Goal: Task Accomplishment & Management: Complete application form

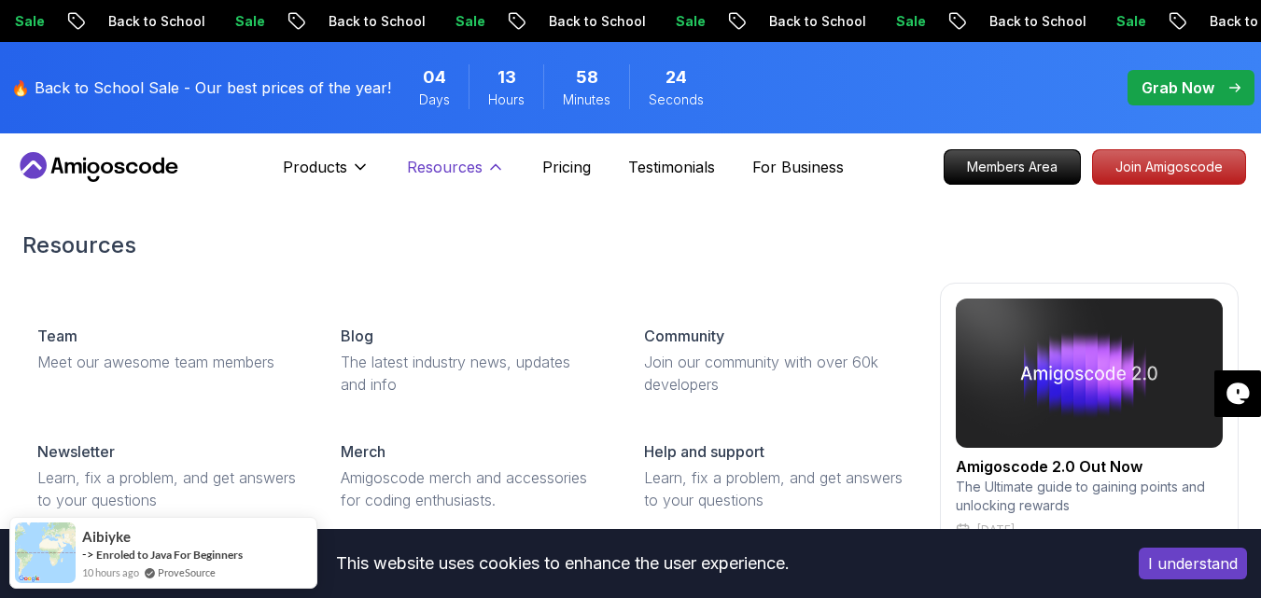
click at [493, 181] on button "Resources" at bounding box center [456, 174] width 98 height 37
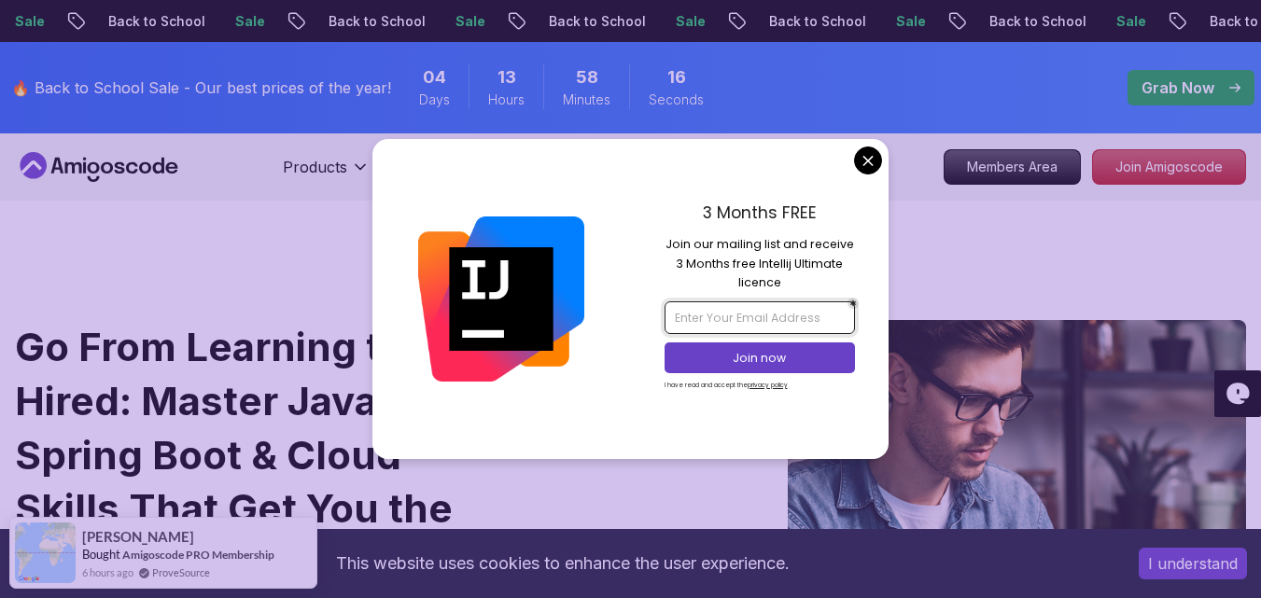
click at [750, 307] on input "email" at bounding box center [760, 318] width 190 height 32
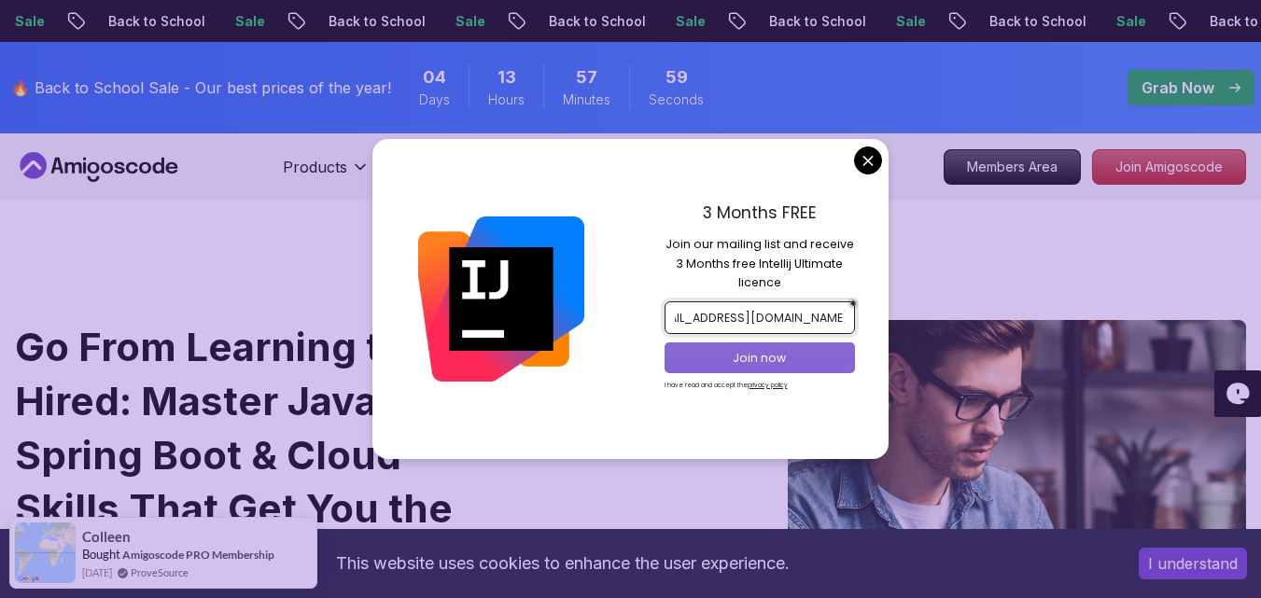
type input "[EMAIL_ADDRESS][DOMAIN_NAME]"
click at [768, 350] on p "Join now" at bounding box center [759, 358] width 155 height 17
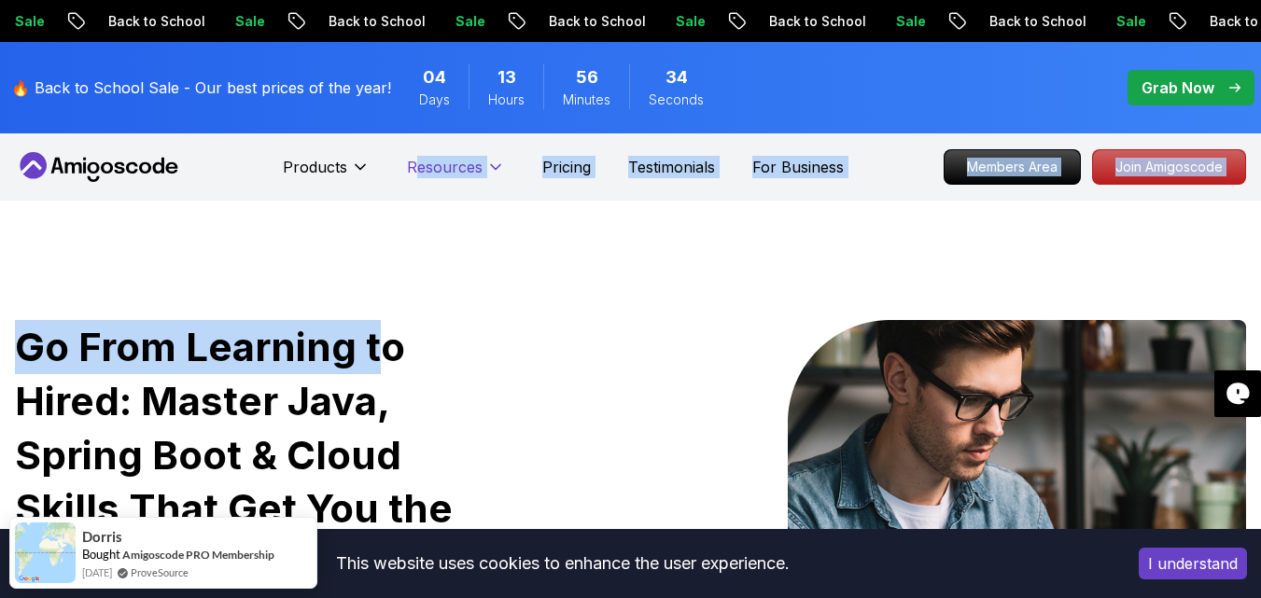
drag, startPoint x: 379, startPoint y: 213, endPoint x: 444, endPoint y: 181, distance: 72.6
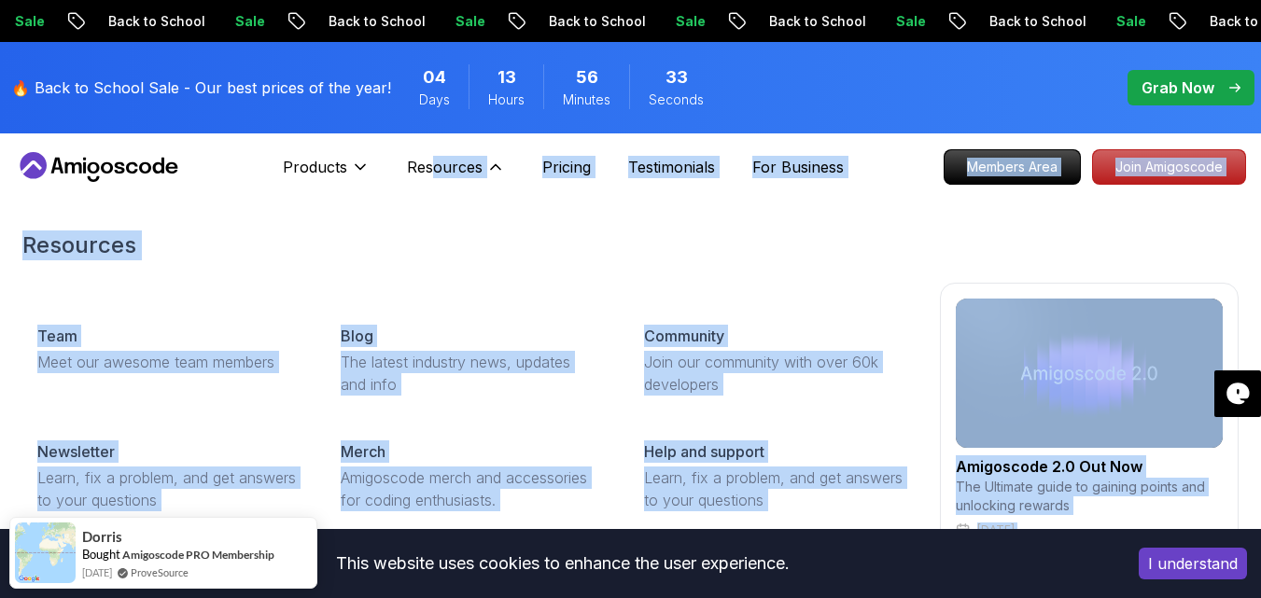
click at [494, 248] on h2 "Resources" at bounding box center [630, 246] width 1216 height 30
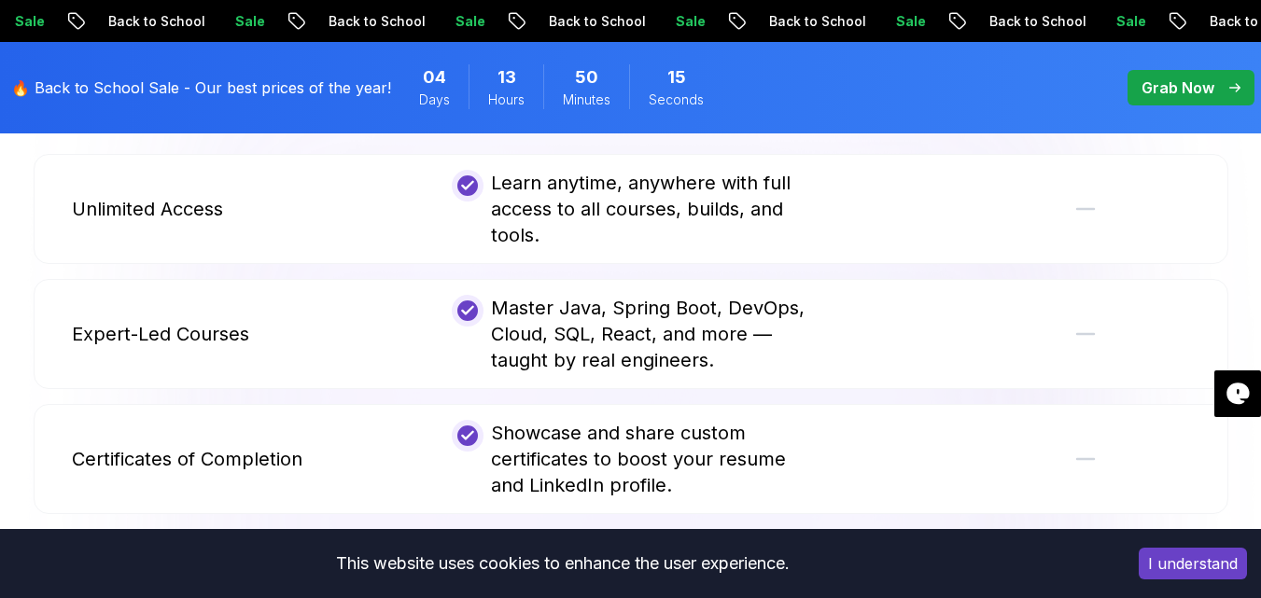
scroll to position [3643, 0]
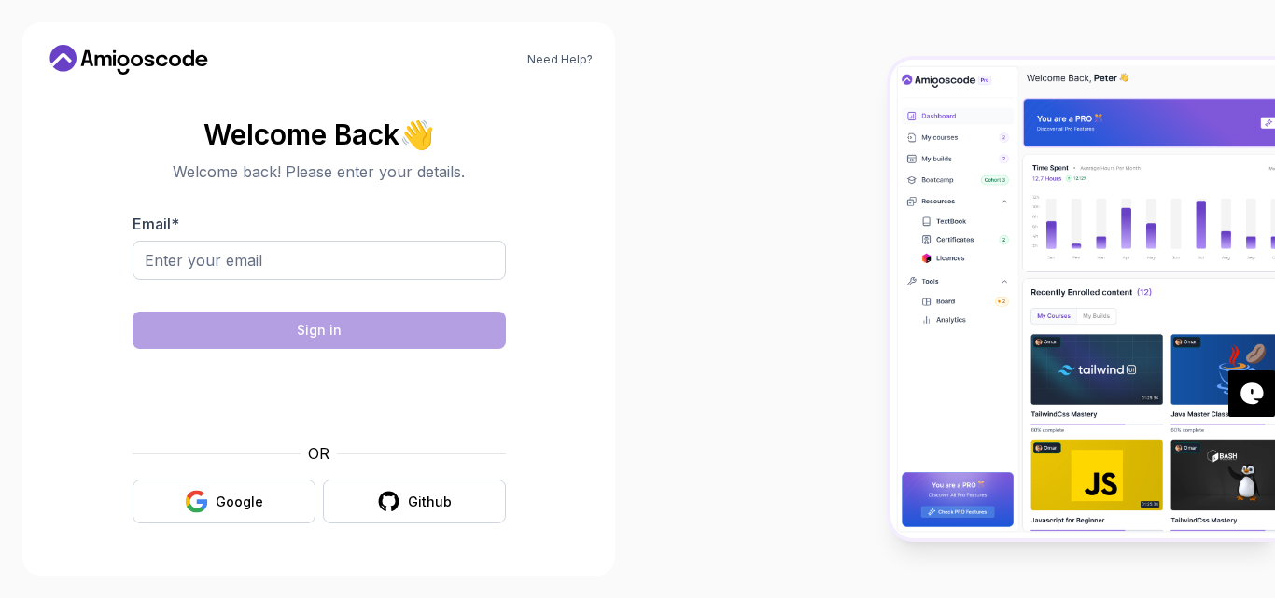
type input "[EMAIL_ADDRESS][DOMAIN_NAME]"
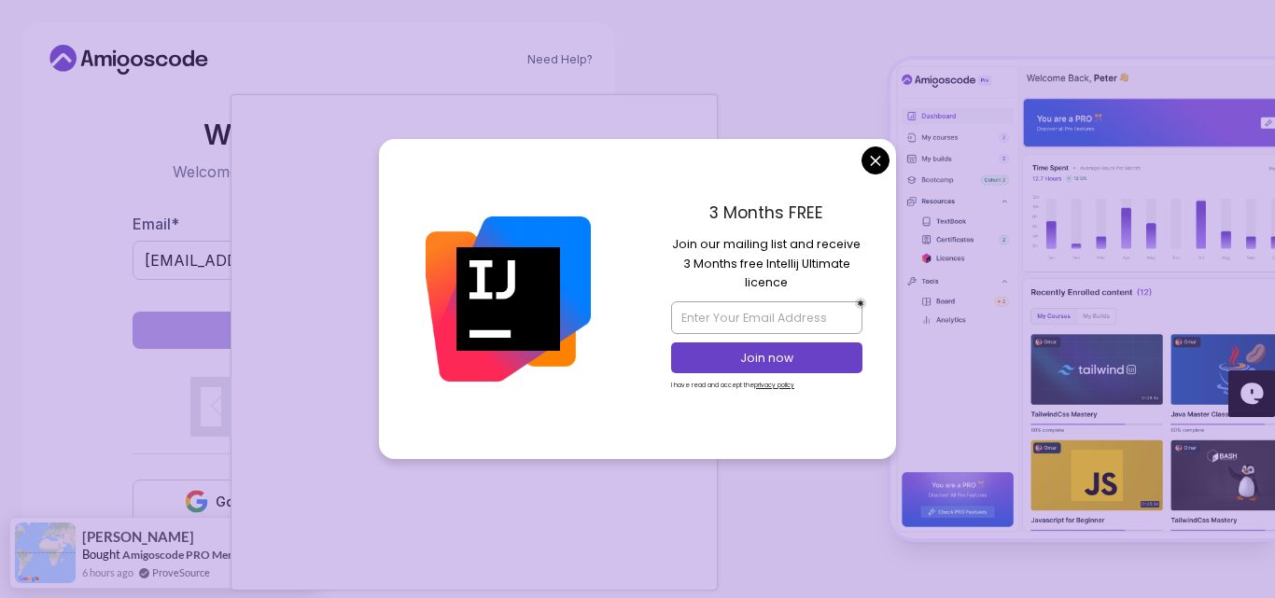
click at [874, 163] on body "Need Help? Welcome Back 👋 Welcome back! Please enter your details. Email * kamb…" at bounding box center [637, 299] width 1275 height 598
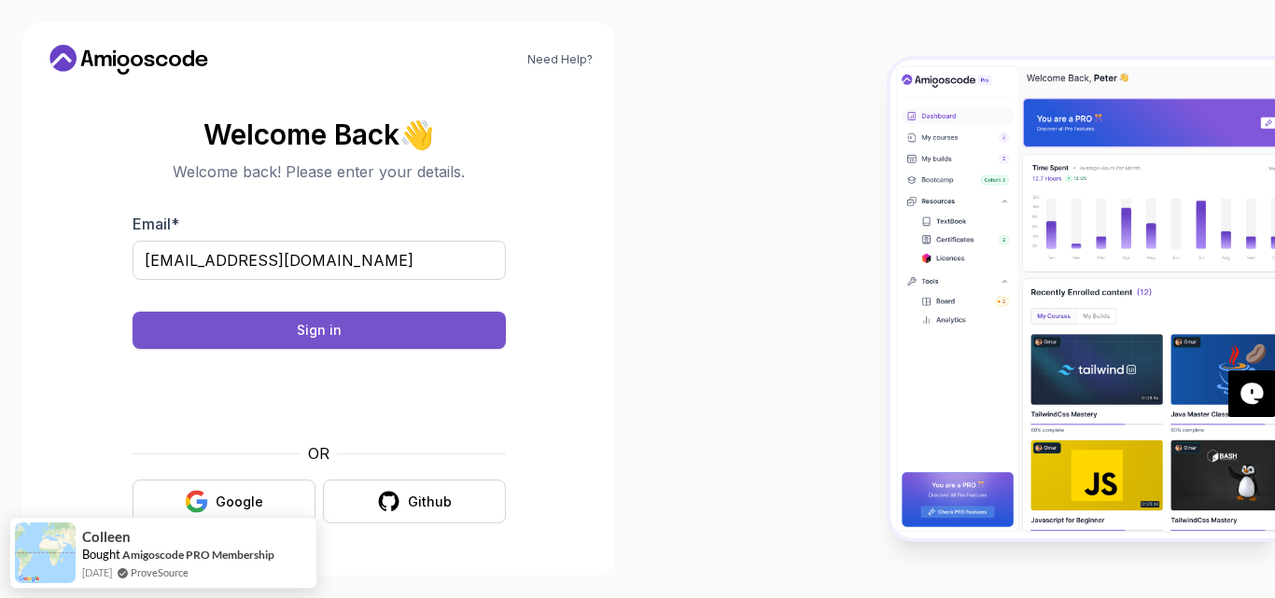
click at [470, 339] on button "Sign in" at bounding box center [319, 330] width 373 height 37
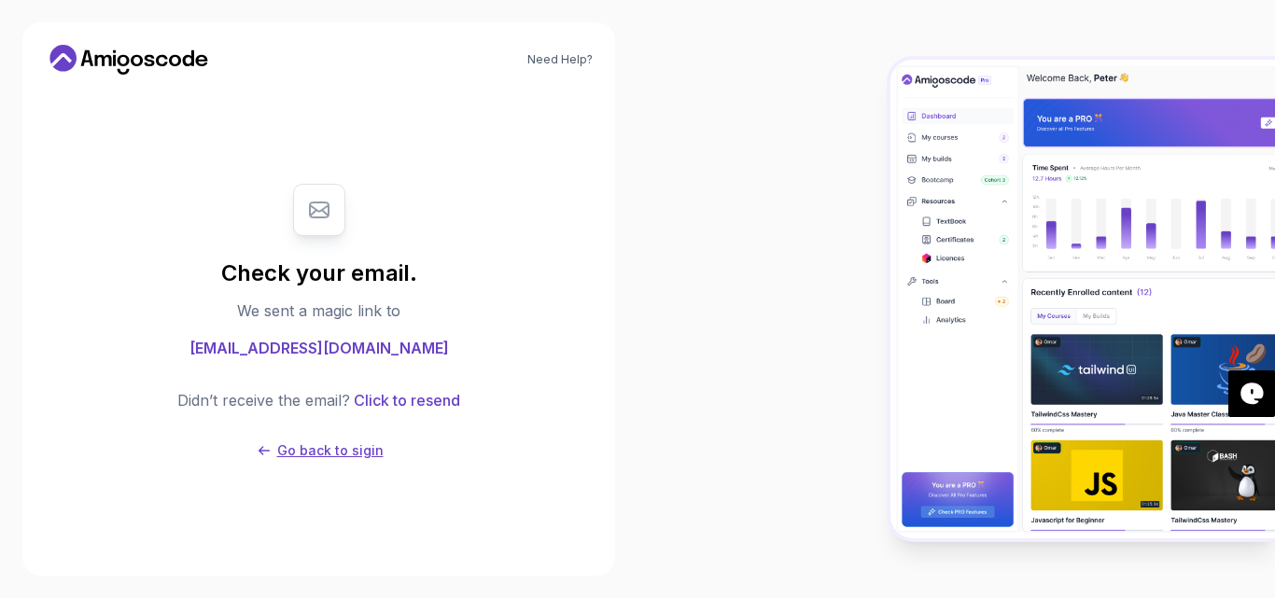
click at [330, 450] on p "Go back to sigin" at bounding box center [330, 451] width 106 height 19
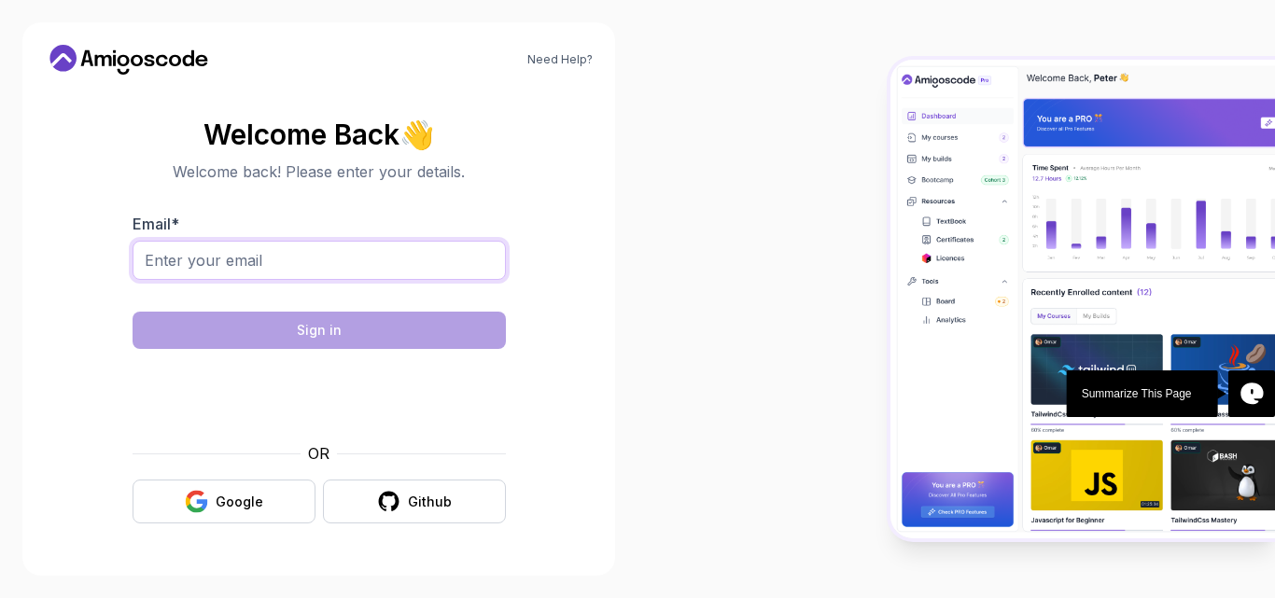
click at [345, 251] on input "Email *" at bounding box center [319, 260] width 373 height 39
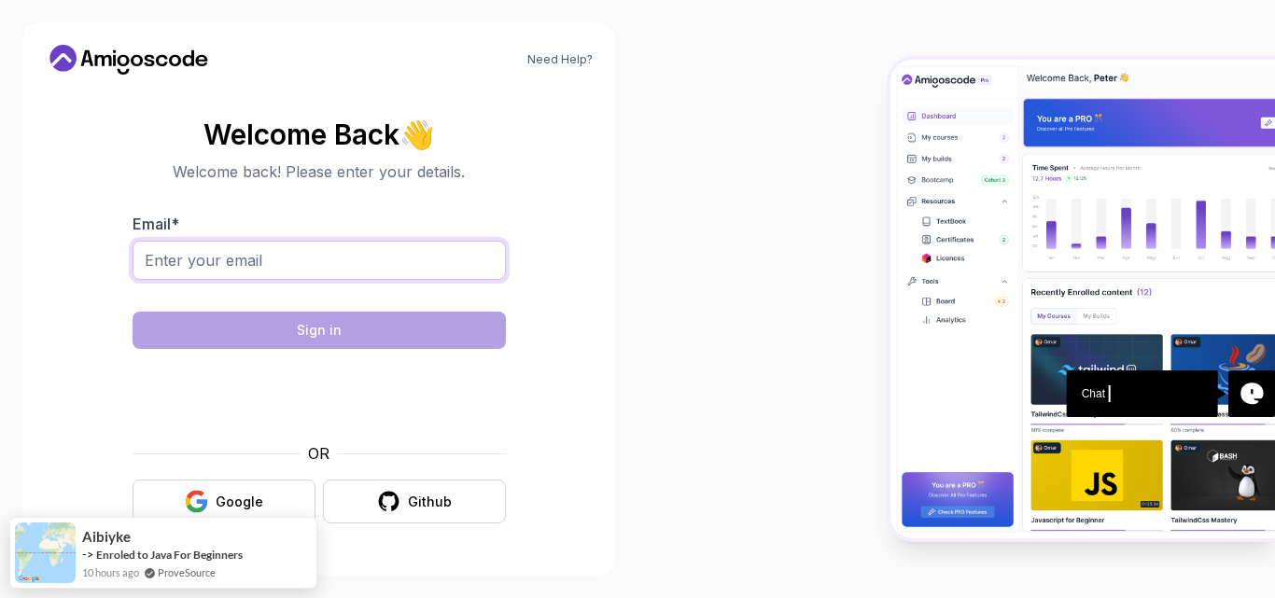
type input "[EMAIL_ADDRESS][DOMAIN_NAME]"
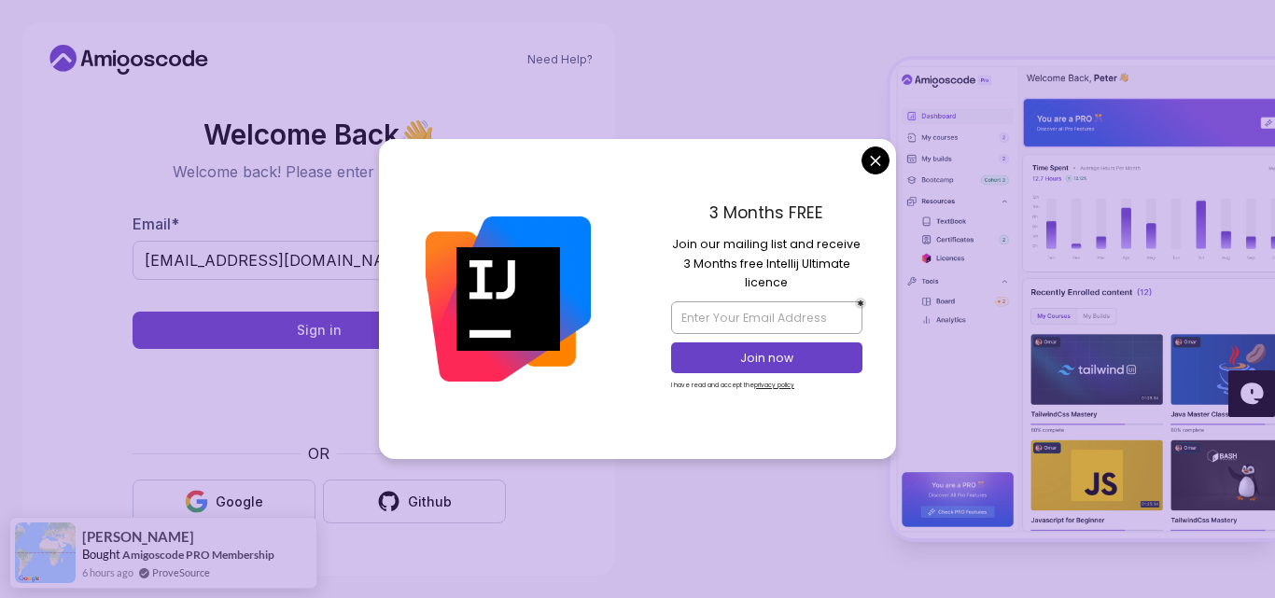
click at [884, 171] on body "Need Help? Welcome Back 👋 Welcome back! Please enter your details. Email * [EMA…" at bounding box center [637, 299] width 1275 height 598
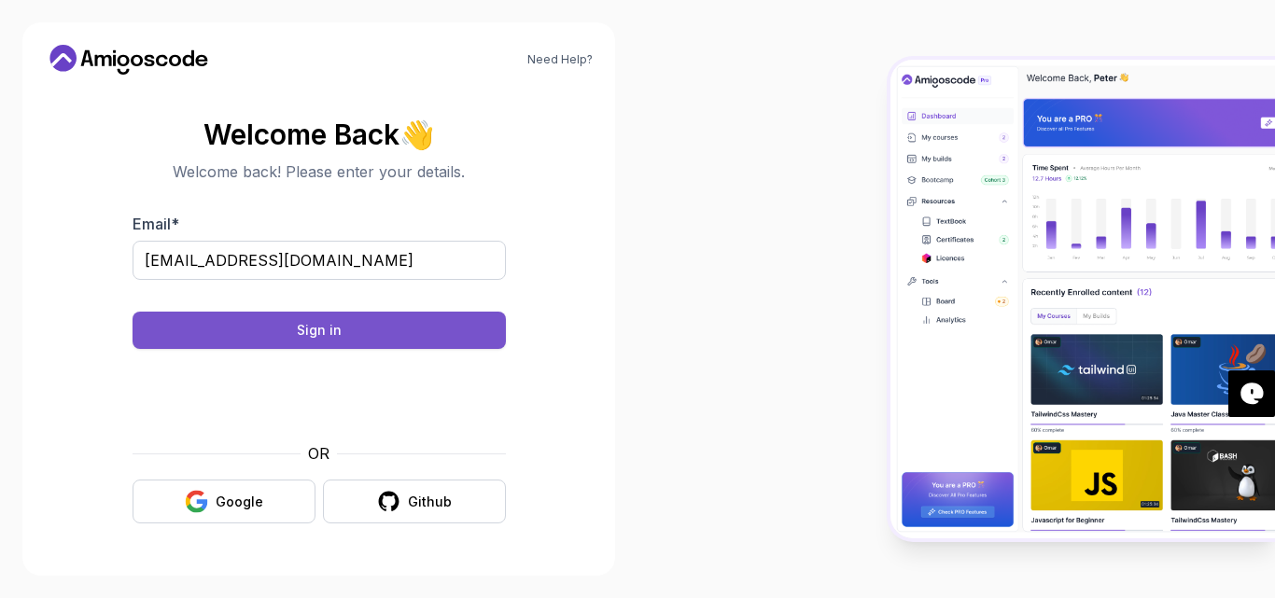
click at [409, 330] on button "Sign in" at bounding box center [319, 330] width 373 height 37
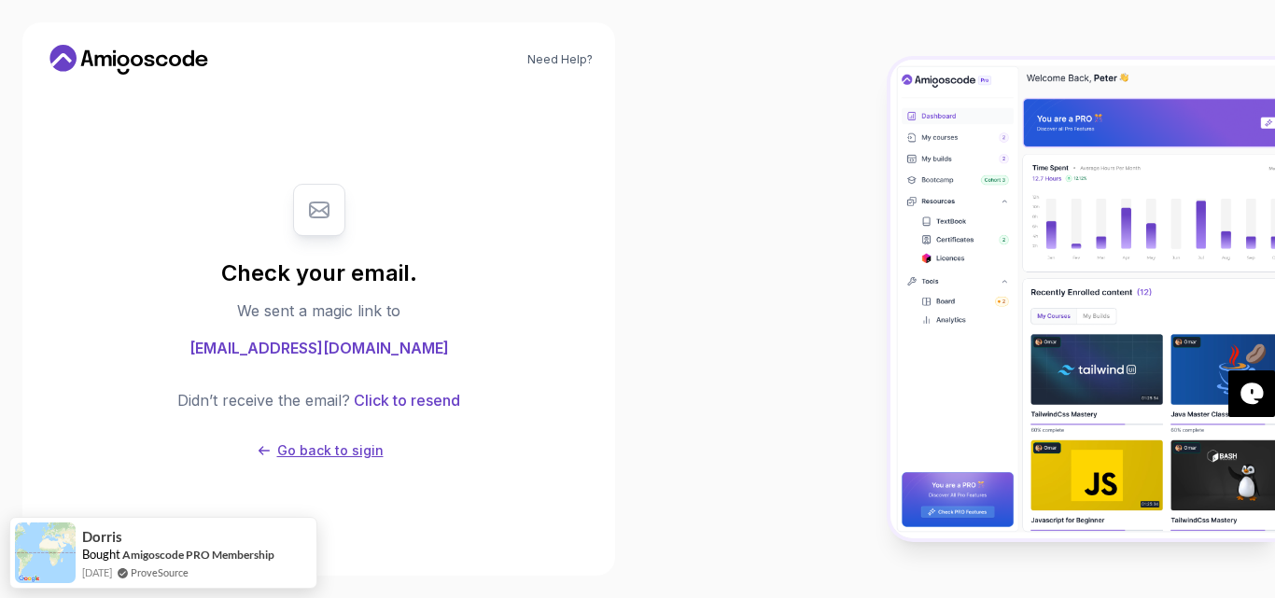
click at [340, 448] on p "Go back to sigin" at bounding box center [330, 451] width 106 height 19
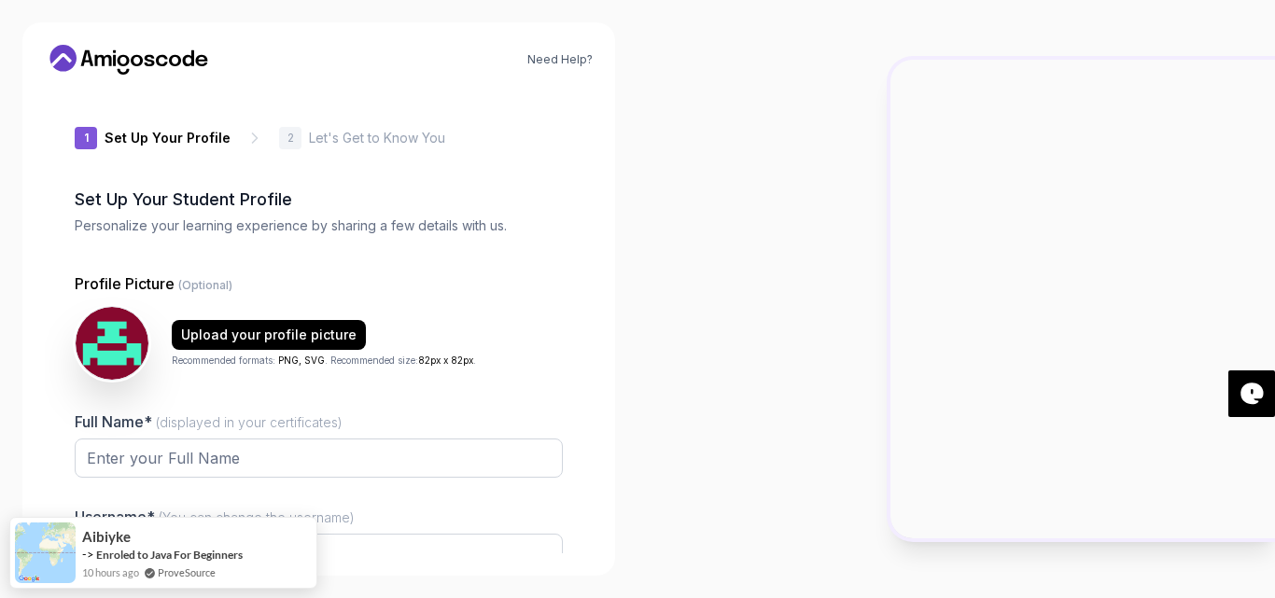
type input "bolddeer96d6d"
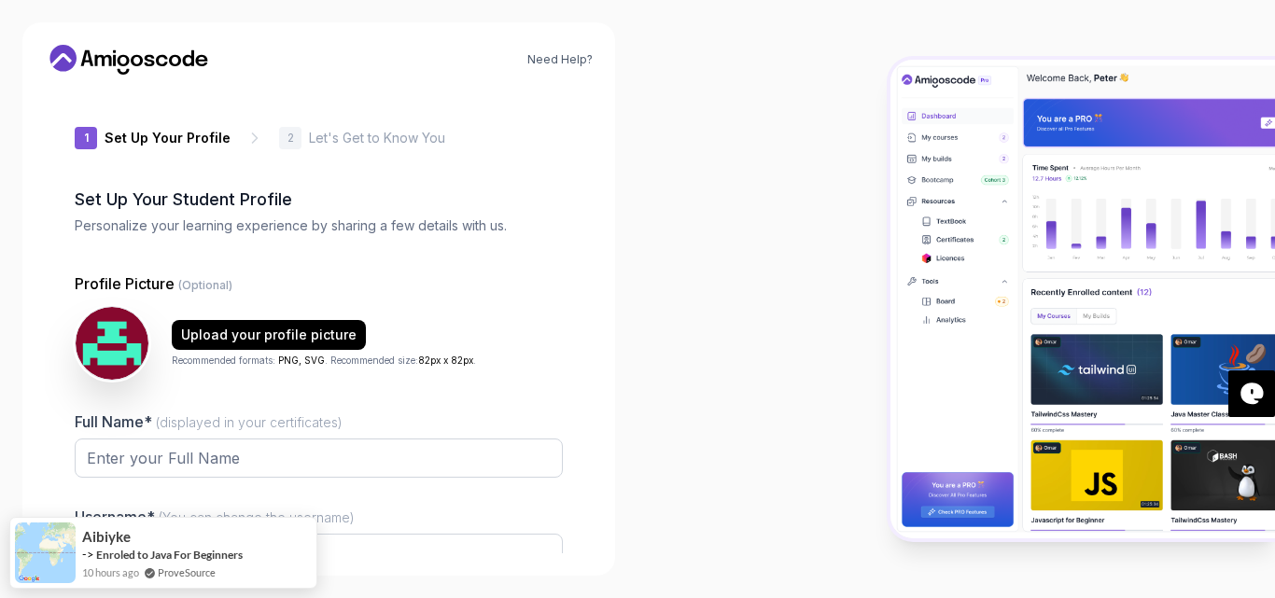
scroll to position [180, 0]
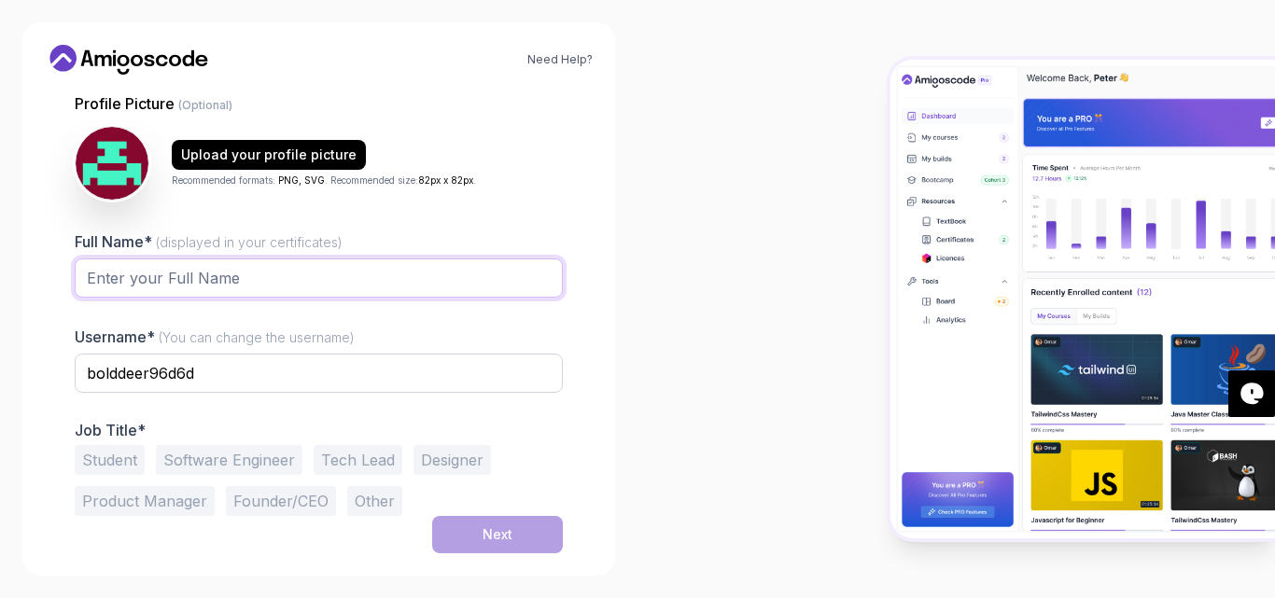
click at [421, 285] on input "Full Name* (displayed in your certificates)" at bounding box center [319, 278] width 488 height 39
type input "Victor Vamsi"
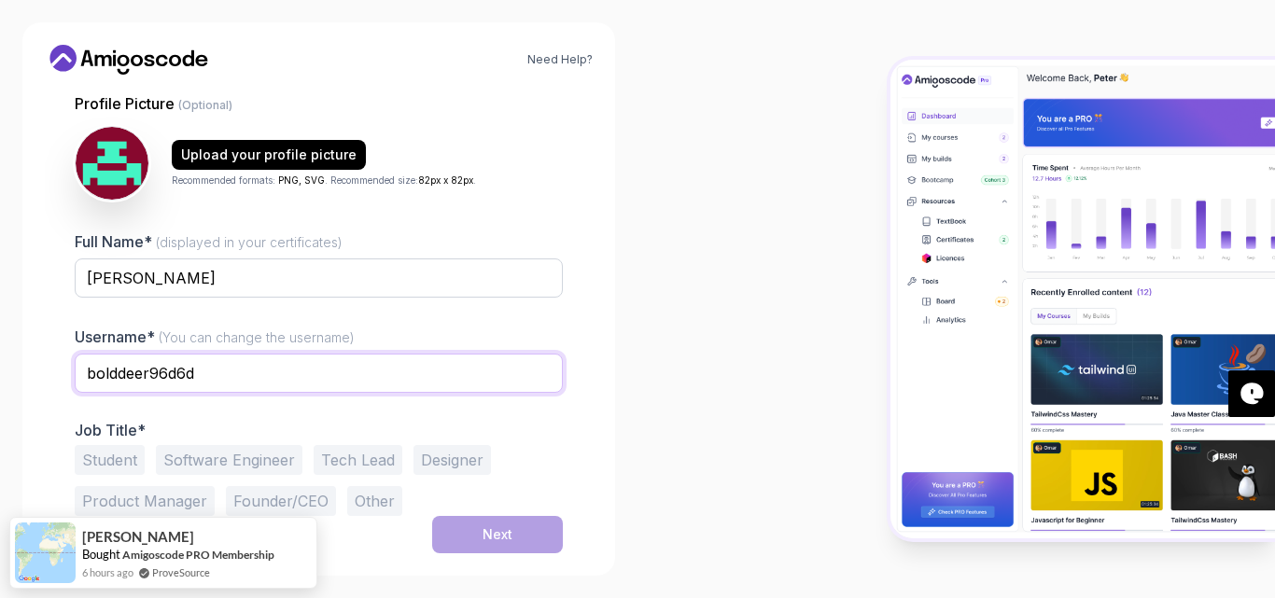
click at [304, 383] on input "bolddeer96d6d" at bounding box center [319, 373] width 488 height 39
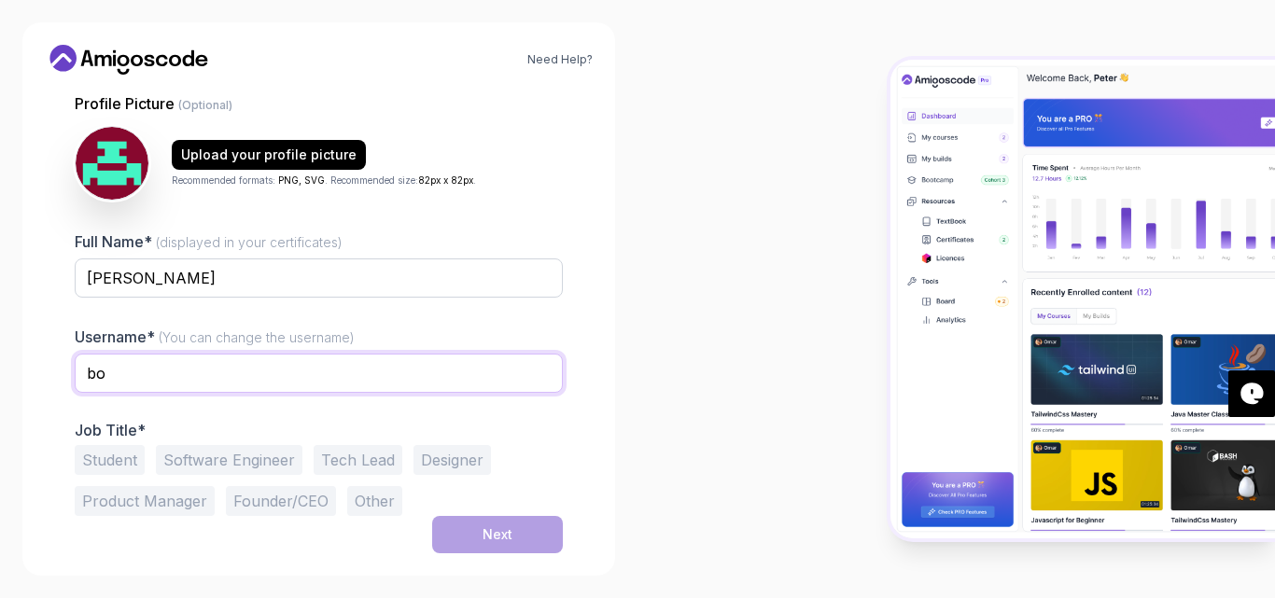
type input "b"
type input "victor"
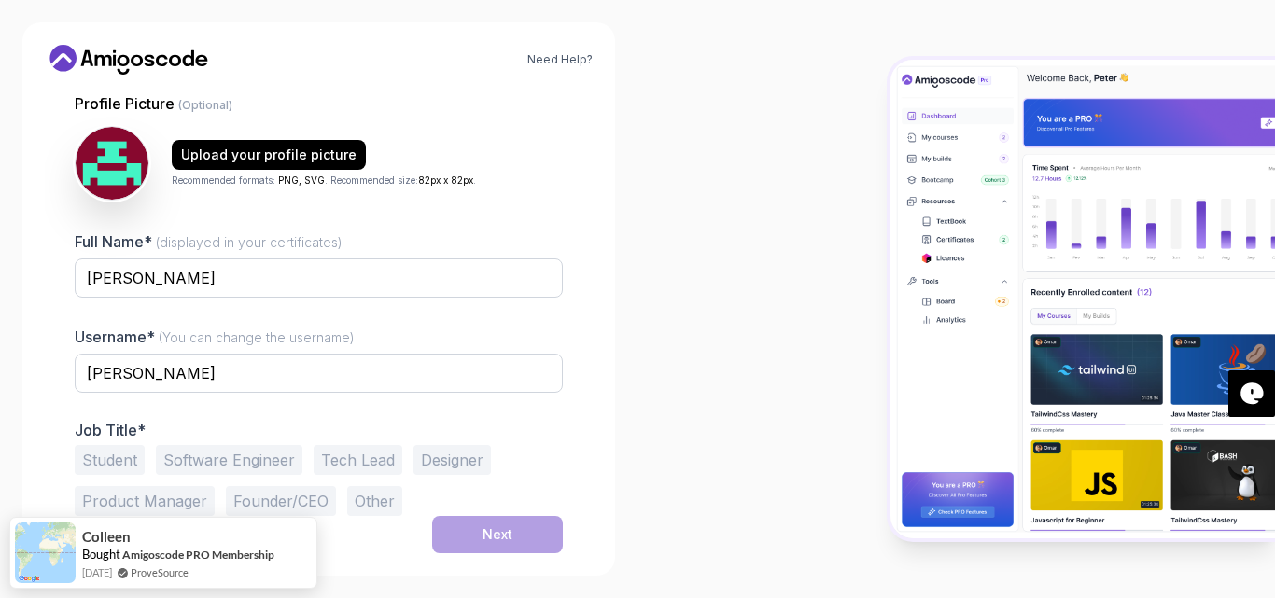
click at [548, 450] on div "Student Software Engineer Tech Lead Designer Product Manager Founder/CEO Other" at bounding box center [319, 480] width 488 height 71
click at [101, 465] on button "Student" at bounding box center [110, 460] width 70 height 30
click at [490, 537] on div "Next" at bounding box center [498, 535] width 30 height 19
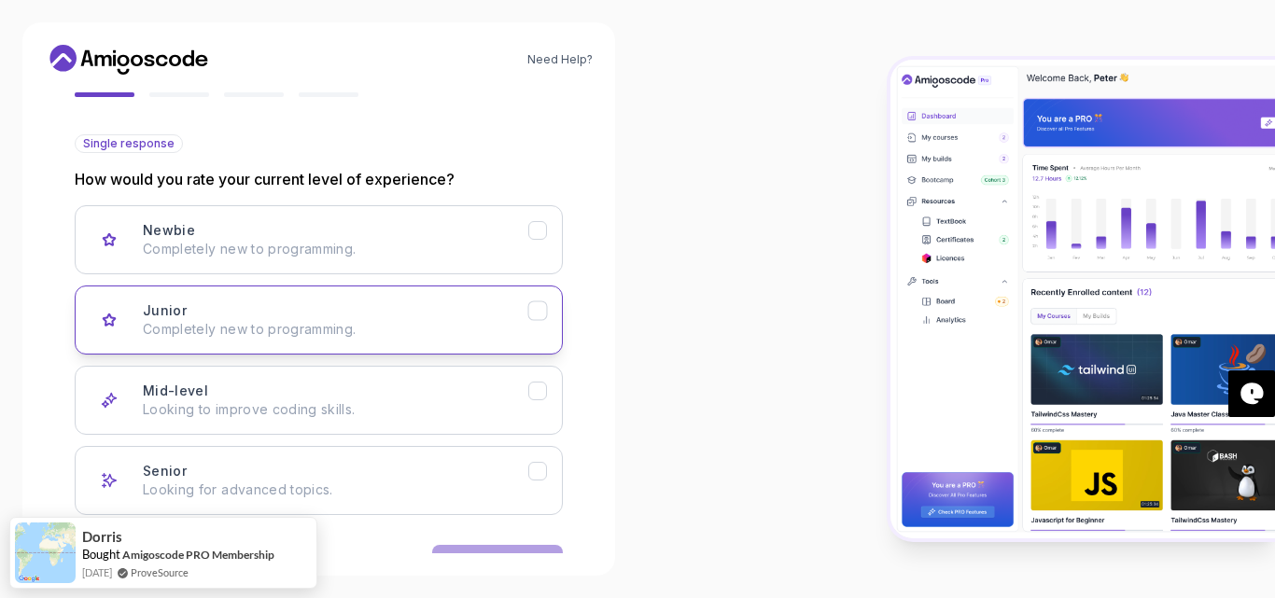
click at [324, 315] on div "Junior Completely new to programming." at bounding box center [336, 320] width 386 height 37
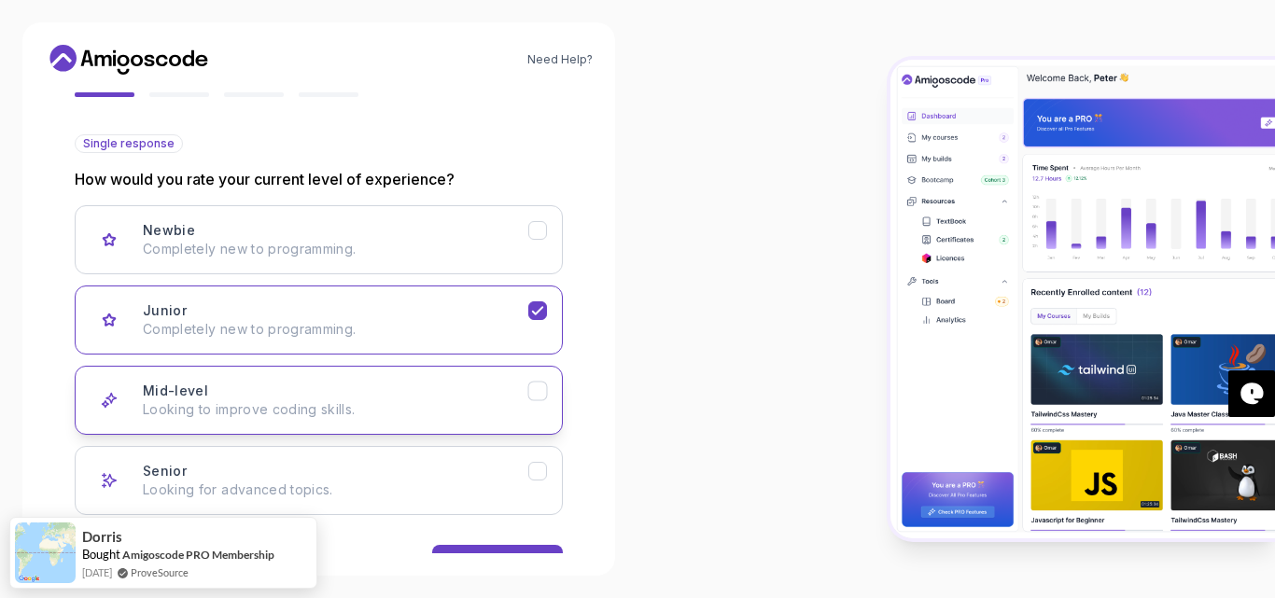
click at [466, 402] on p "Looking to improve coding skills." at bounding box center [336, 409] width 386 height 19
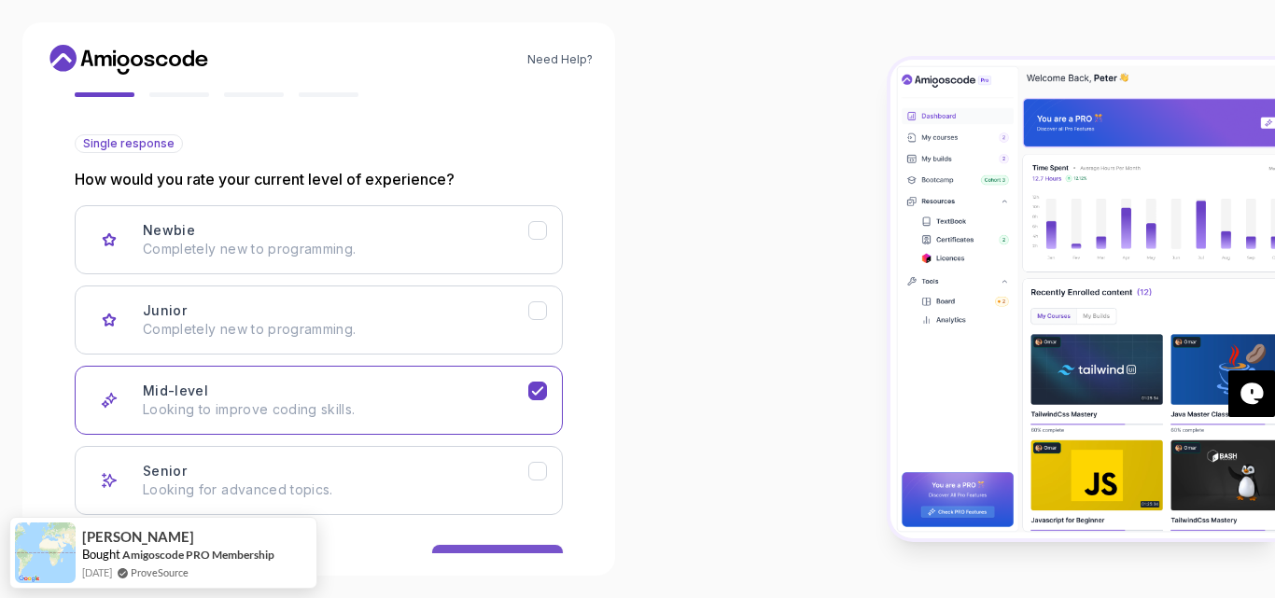
click at [511, 546] on button "Next" at bounding box center [497, 563] width 131 height 37
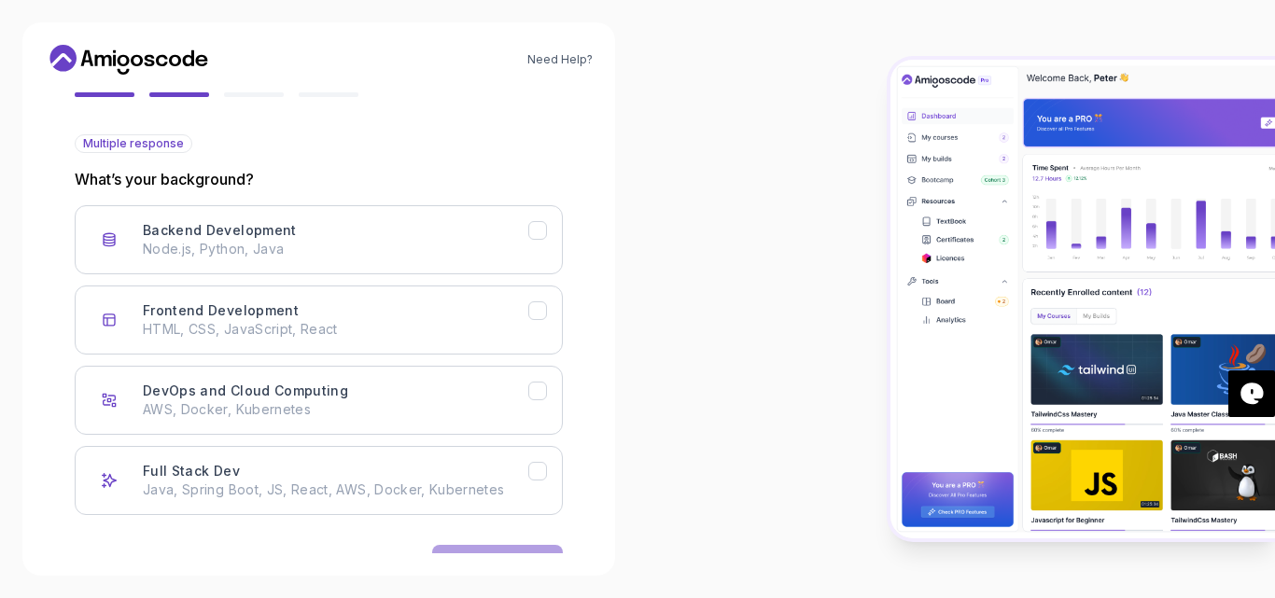
scroll to position [239, 0]
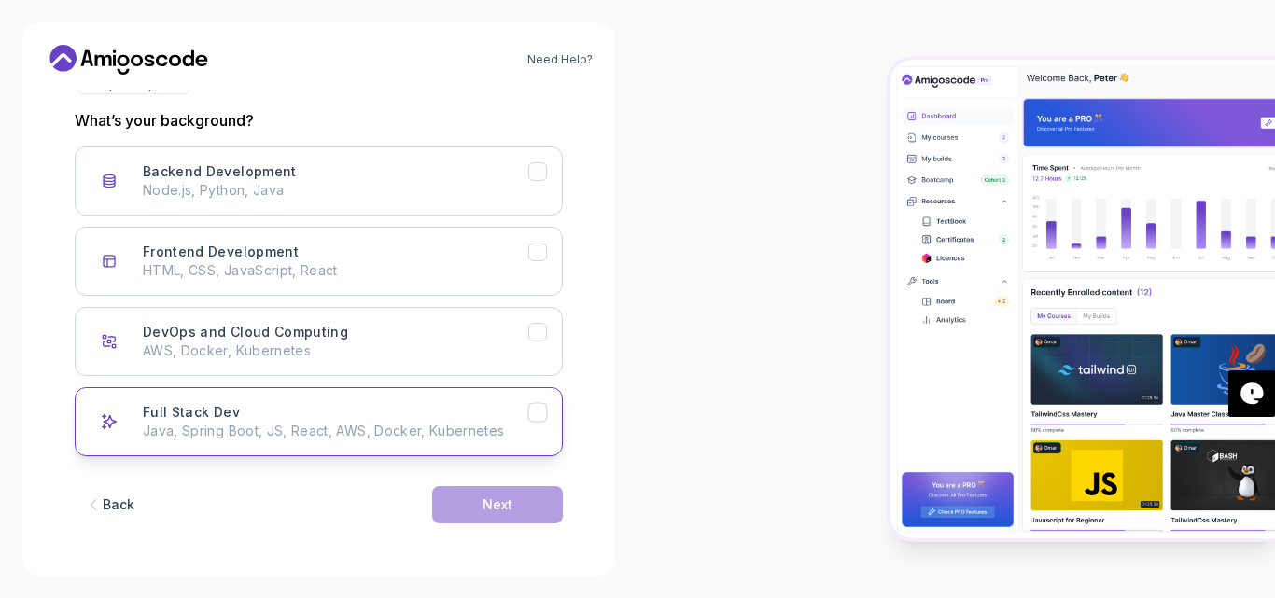
click at [426, 422] on p "Java, Spring Boot, JS, React, AWS, Docker, Kubernetes" at bounding box center [336, 431] width 386 height 19
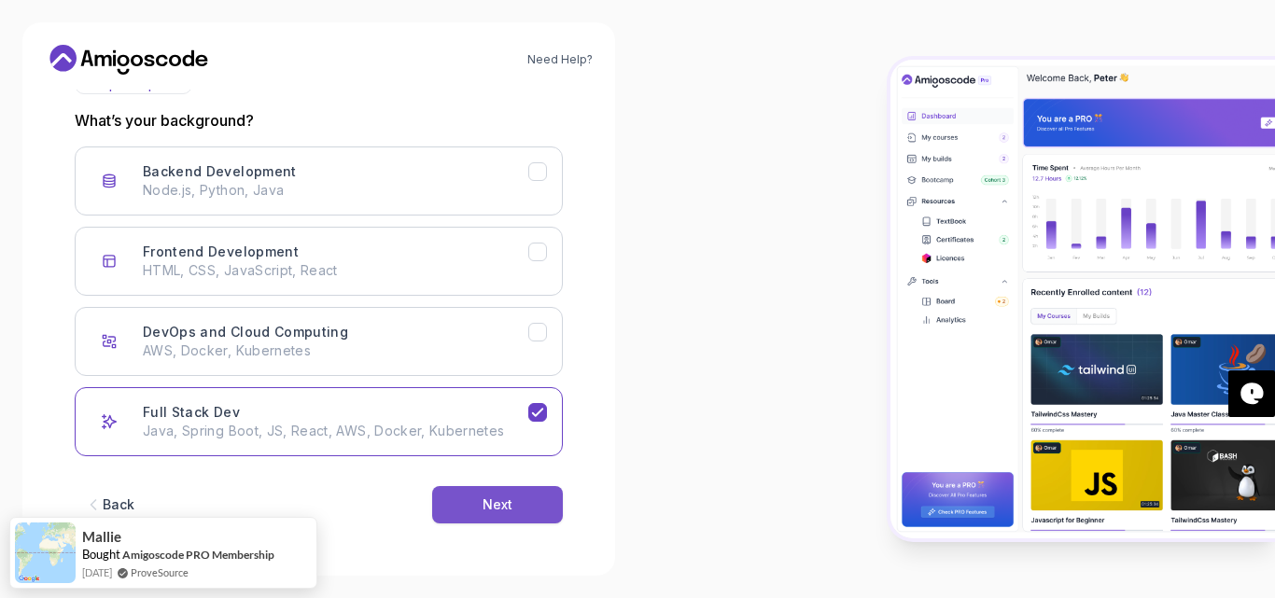
click at [518, 501] on button "Next" at bounding box center [497, 504] width 131 height 37
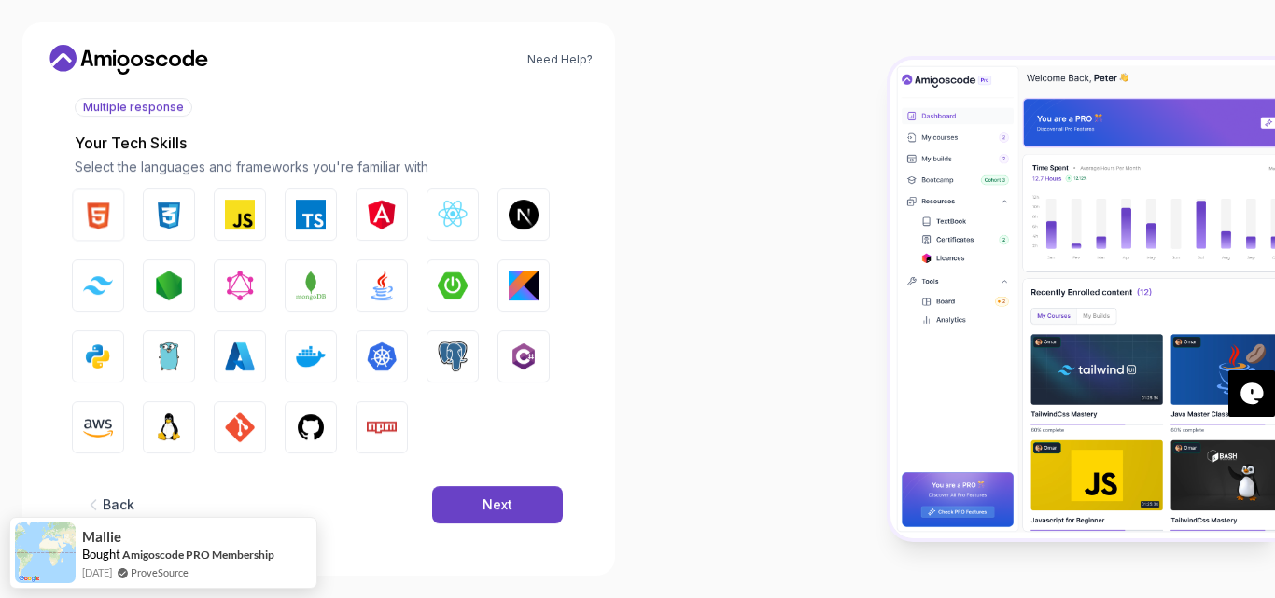
scroll to position [217, 0]
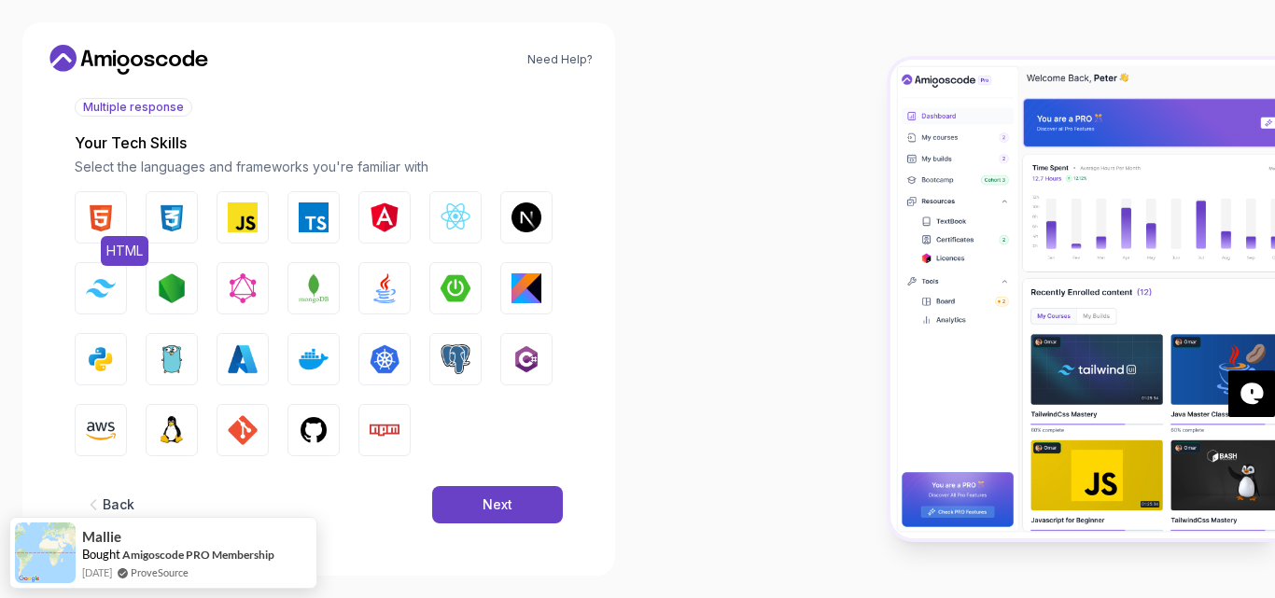
click at [107, 219] on img "button" at bounding box center [101, 218] width 30 height 30
click at [188, 224] on button "CSS" at bounding box center [172, 217] width 52 height 52
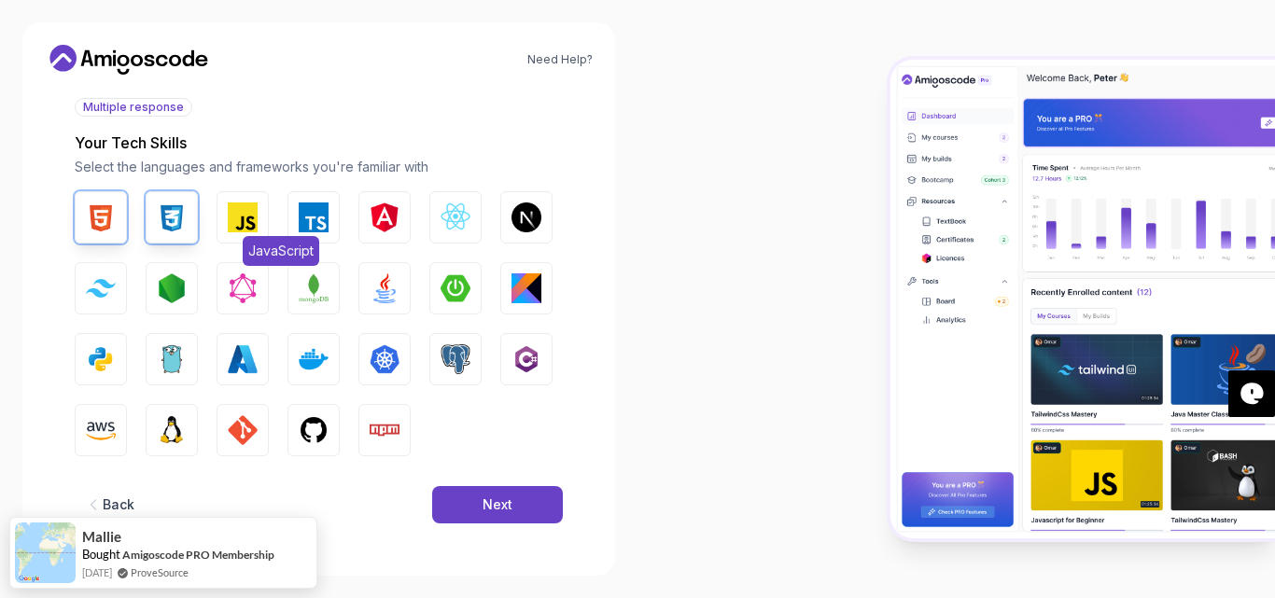
click at [259, 217] on button "JavaScript" at bounding box center [243, 217] width 52 height 52
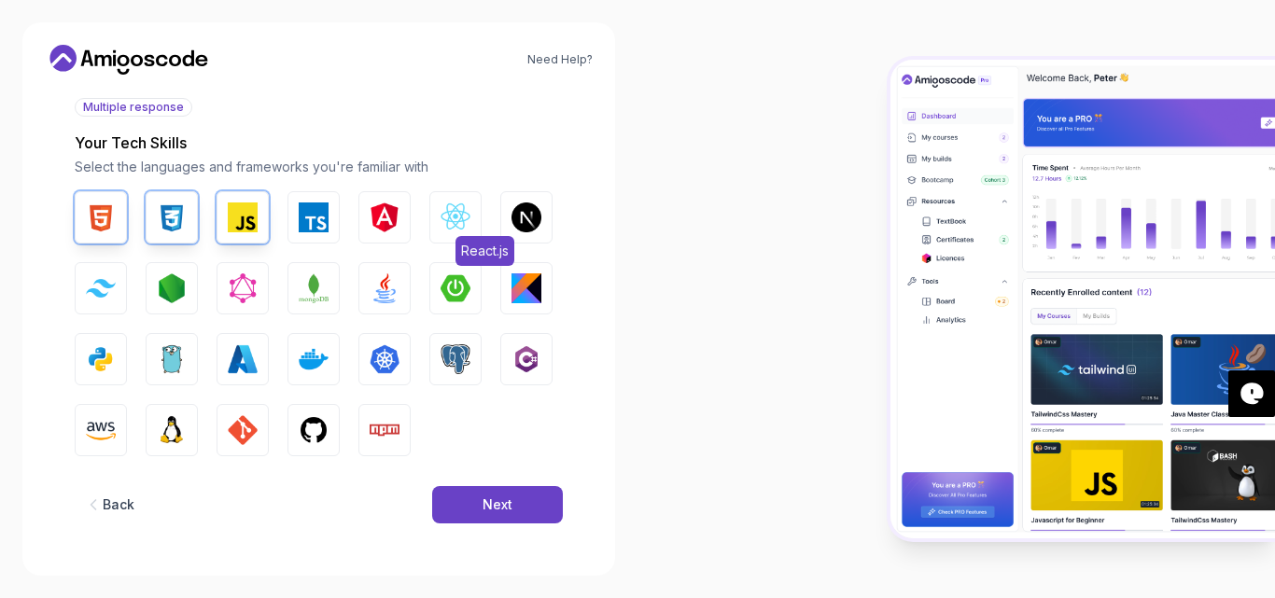
click at [470, 221] on img "button" at bounding box center [456, 218] width 30 height 30
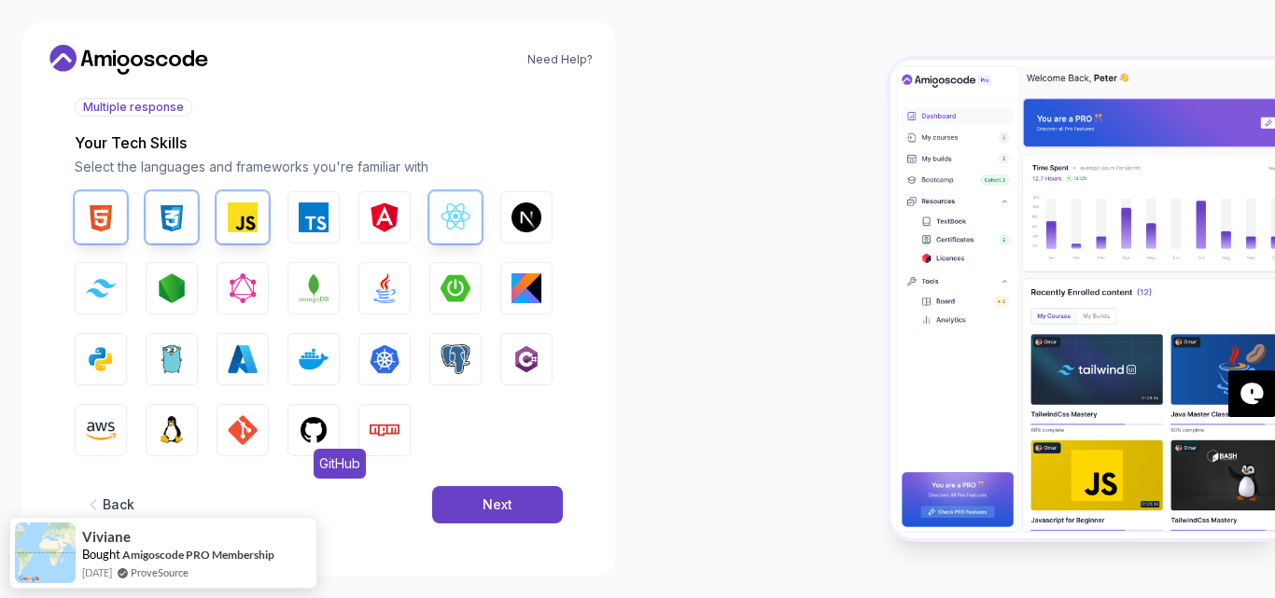
click at [317, 433] on img "button" at bounding box center [314, 430] width 30 height 30
click at [370, 415] on img "button" at bounding box center [385, 430] width 30 height 30
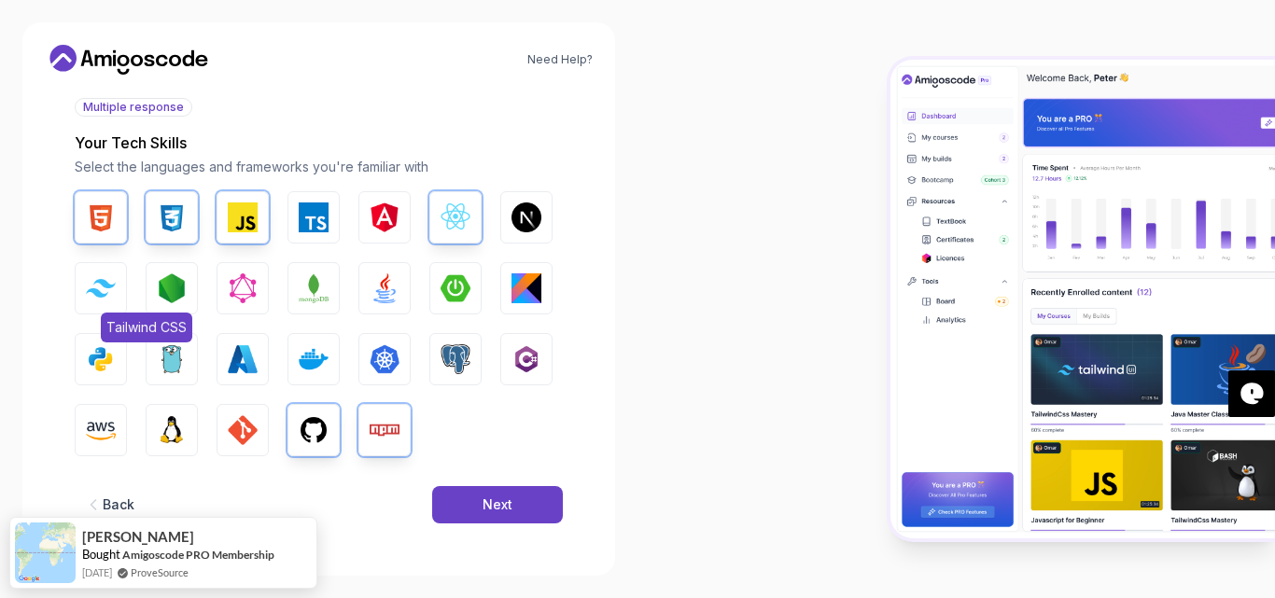
click at [86, 303] on button "Tailwind CSS" at bounding box center [101, 288] width 52 height 52
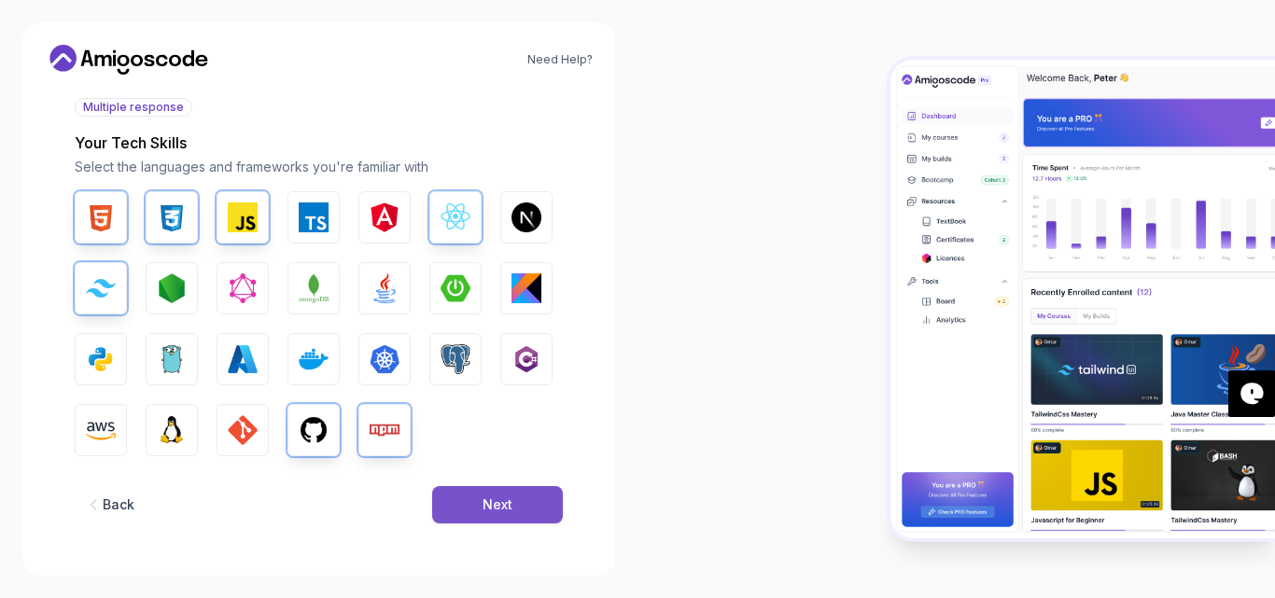
click at [514, 502] on button "Next" at bounding box center [497, 504] width 131 height 37
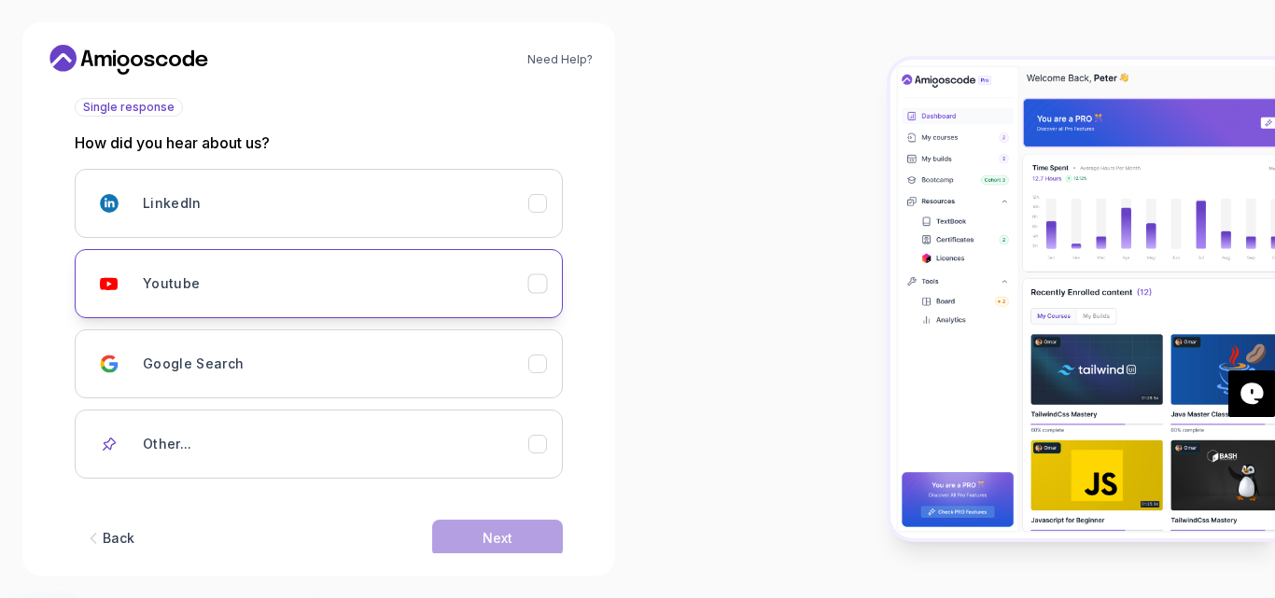
click at [282, 274] on div "Youtube" at bounding box center [336, 283] width 386 height 37
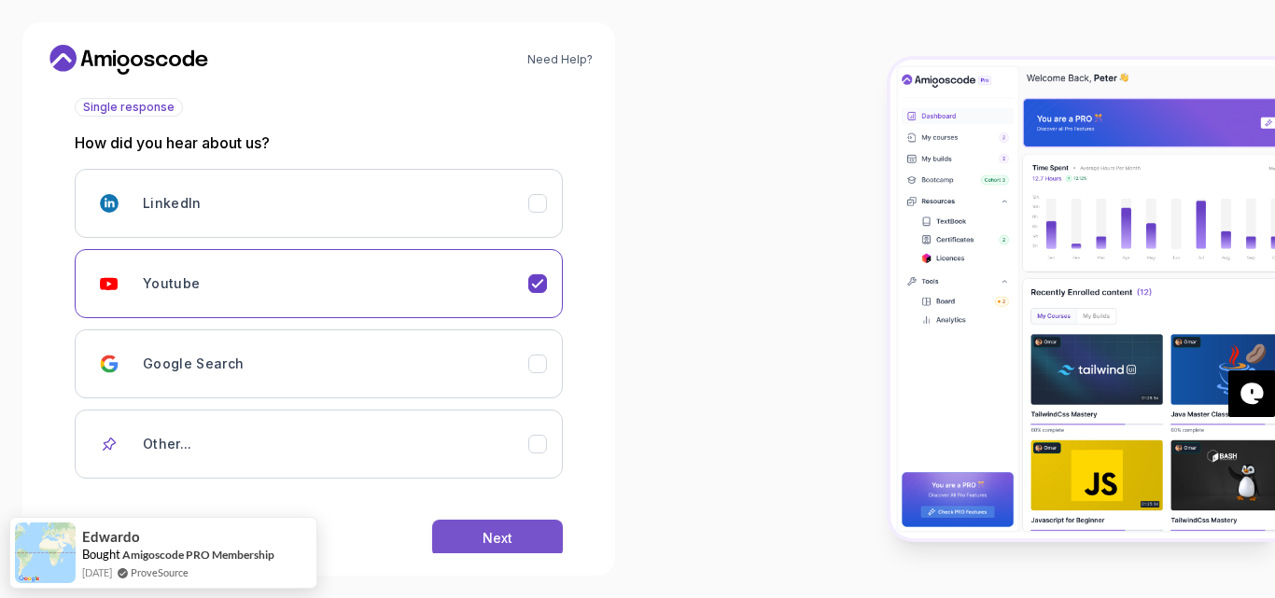
click at [477, 545] on button "Next" at bounding box center [497, 538] width 131 height 37
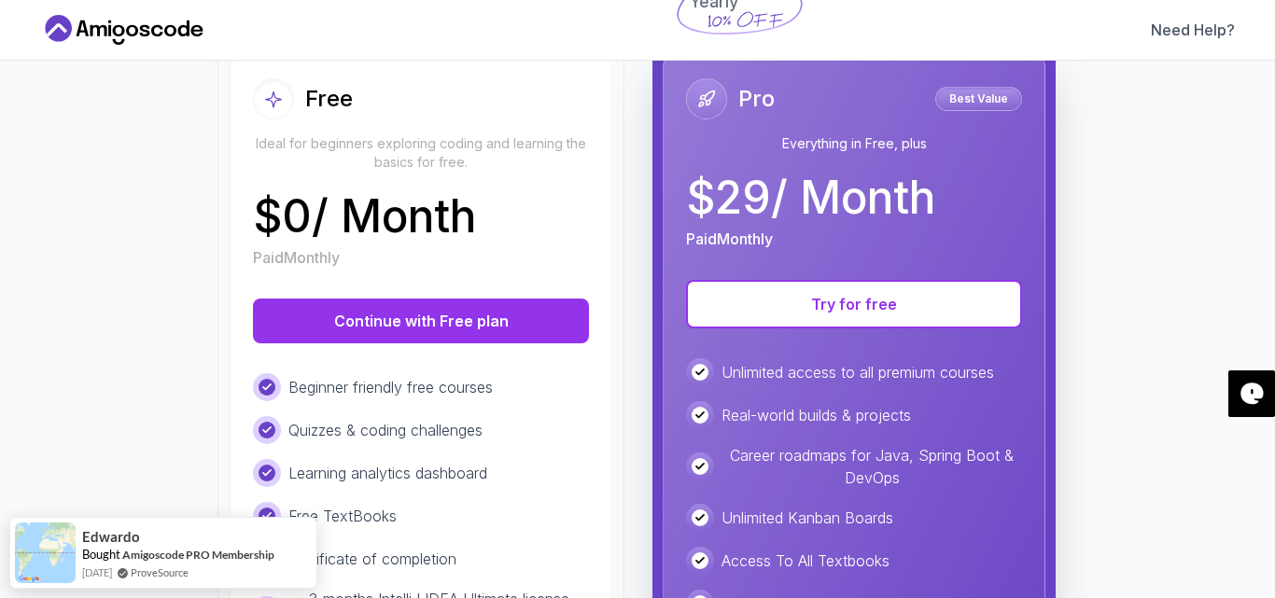
scroll to position [255, 0]
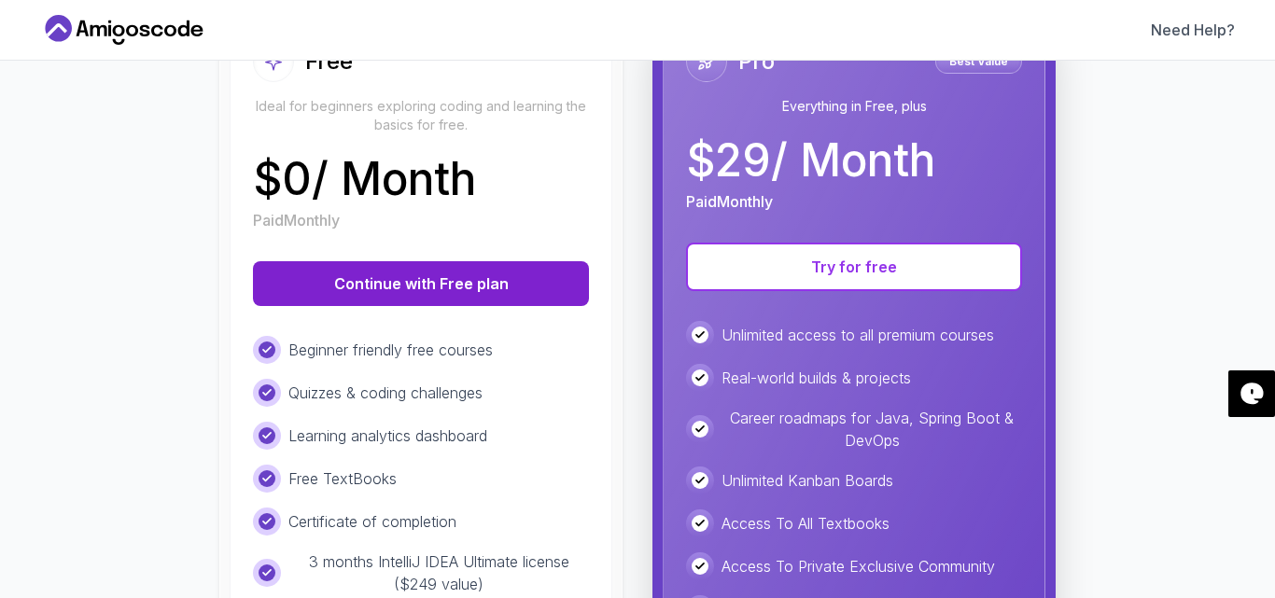
click at [502, 272] on button "Continue with Free plan" at bounding box center [421, 283] width 336 height 45
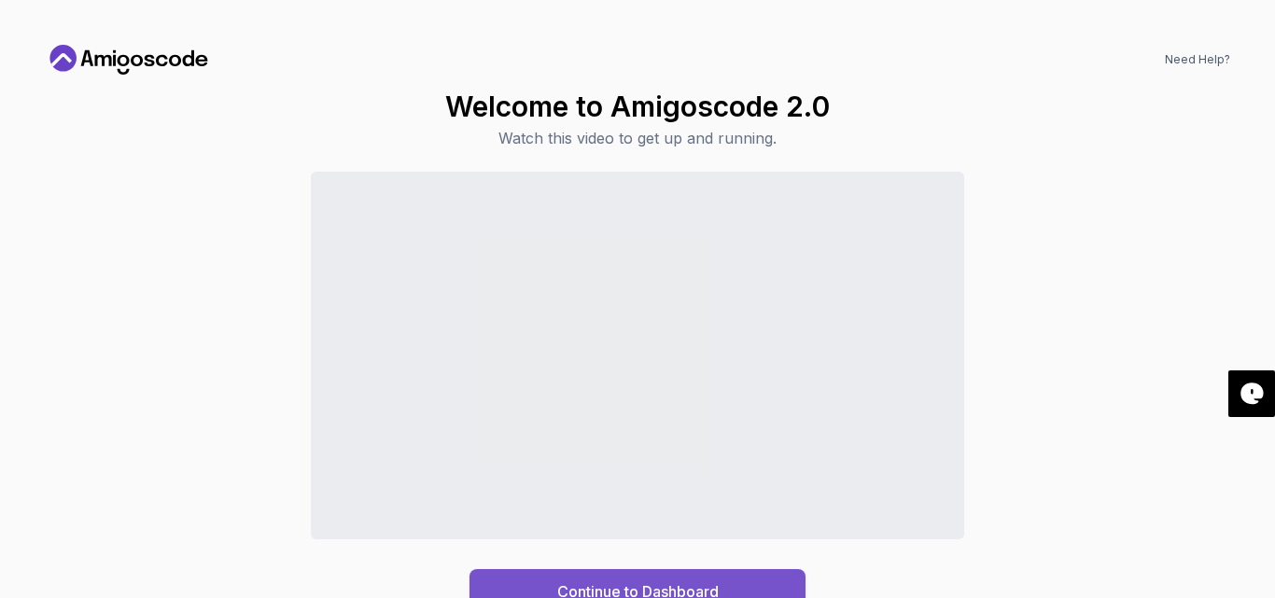
click at [512, 582] on button "Continue to Dashboard" at bounding box center [638, 591] width 336 height 45
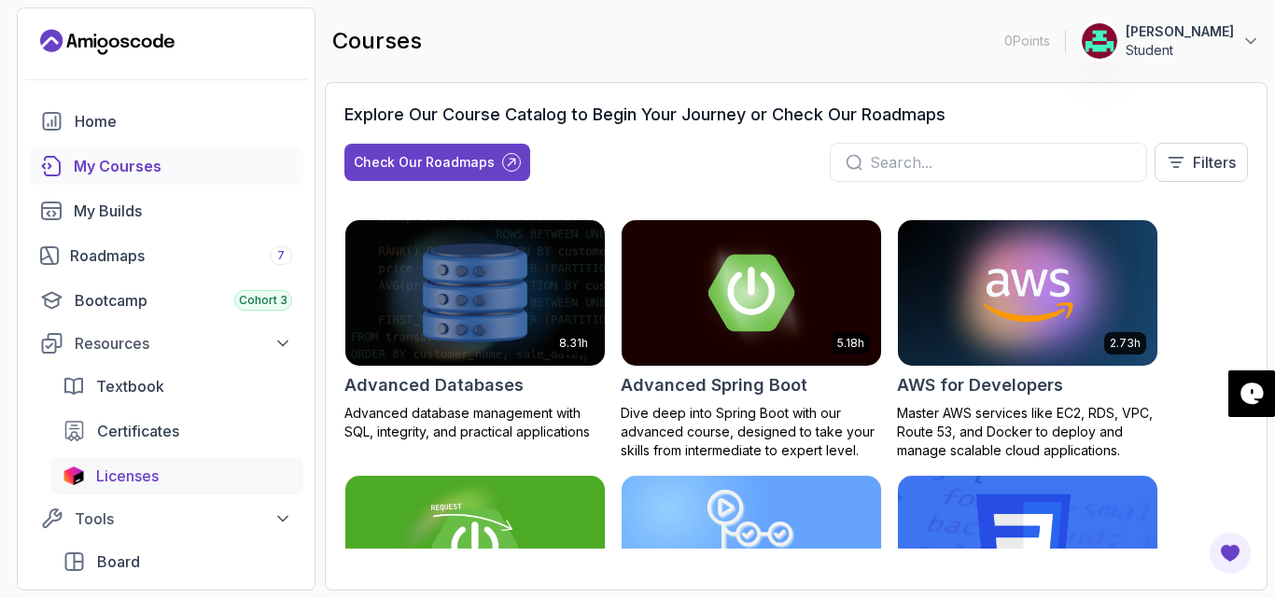
click at [100, 470] on span "Licenses" at bounding box center [127, 476] width 63 height 22
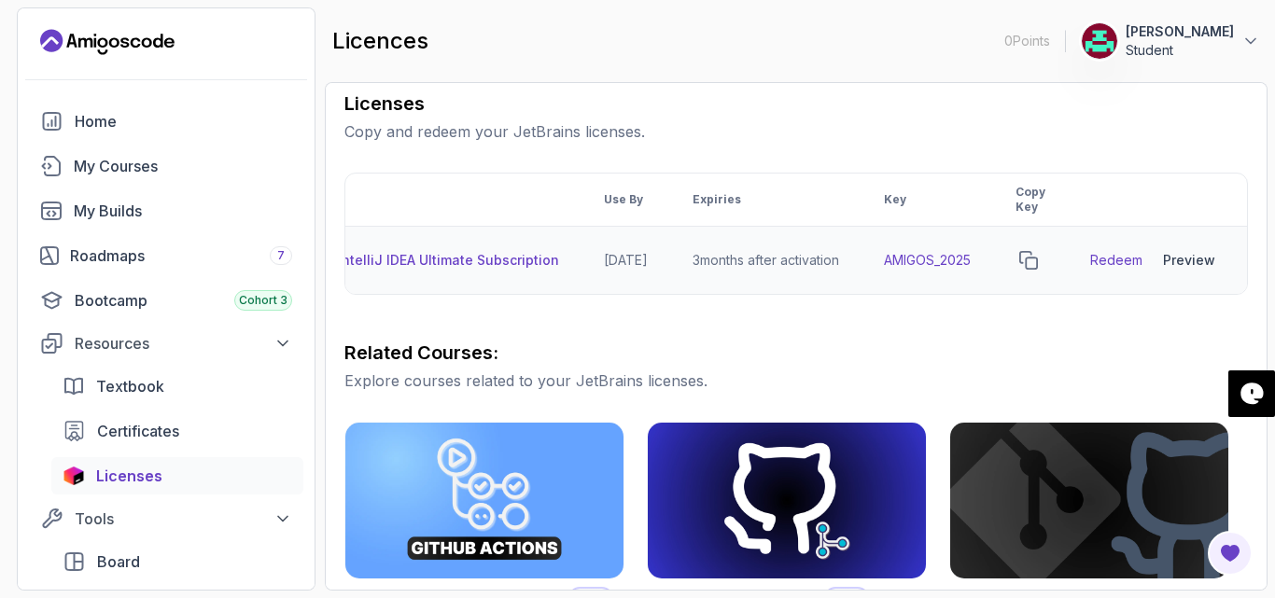
scroll to position [0, 153]
click at [1114, 255] on link "Redeem" at bounding box center [1116, 260] width 52 height 19
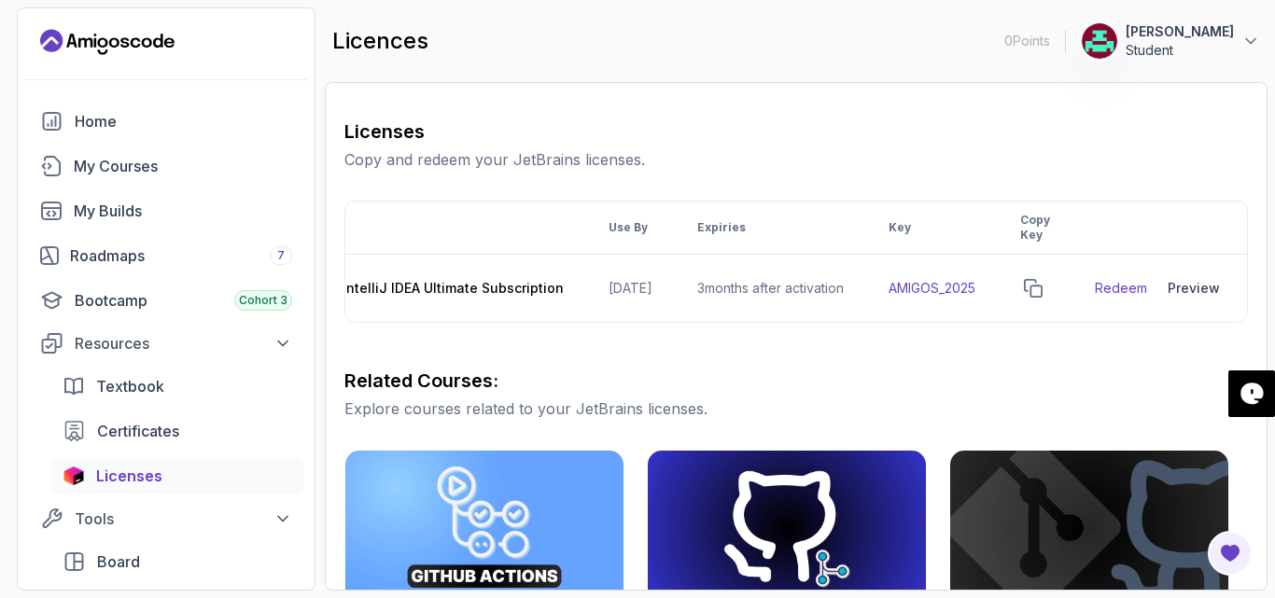
scroll to position [0, 154]
drag, startPoint x: 880, startPoint y: 282, endPoint x: 993, endPoint y: 302, distance: 114.6
click at [993, 302] on td "AMIGOS_2025" at bounding box center [928, 289] width 132 height 68
copy td "AMIGOS_2025"
